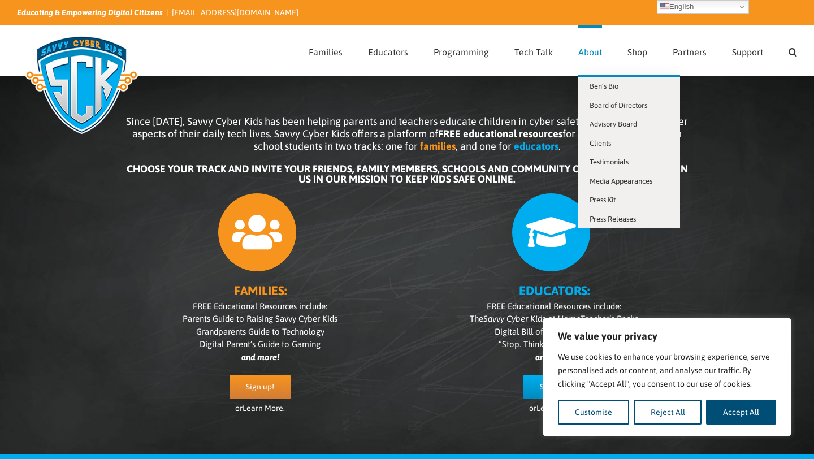
click at [595, 53] on span "About" at bounding box center [590, 51] width 24 height 9
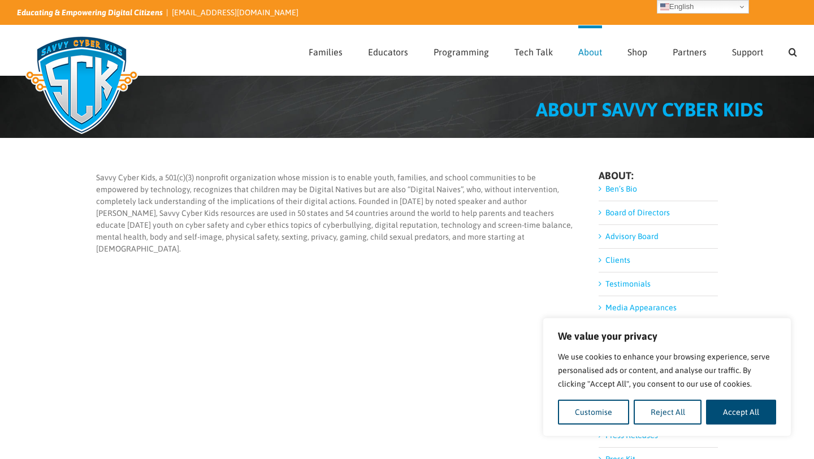
click at [66, 57] on img at bounding box center [81, 84] width 129 height 113
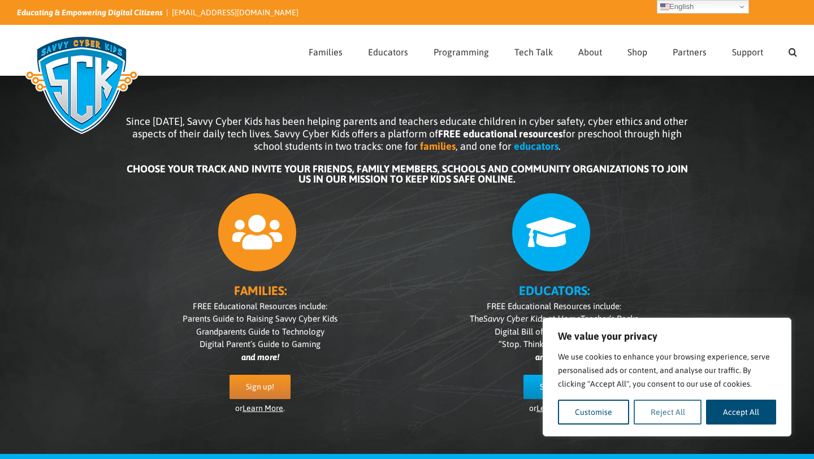
click at [687, 406] on button "Reject All" at bounding box center [667, 411] width 68 height 25
